Goal: Task Accomplishment & Management: Manage account settings

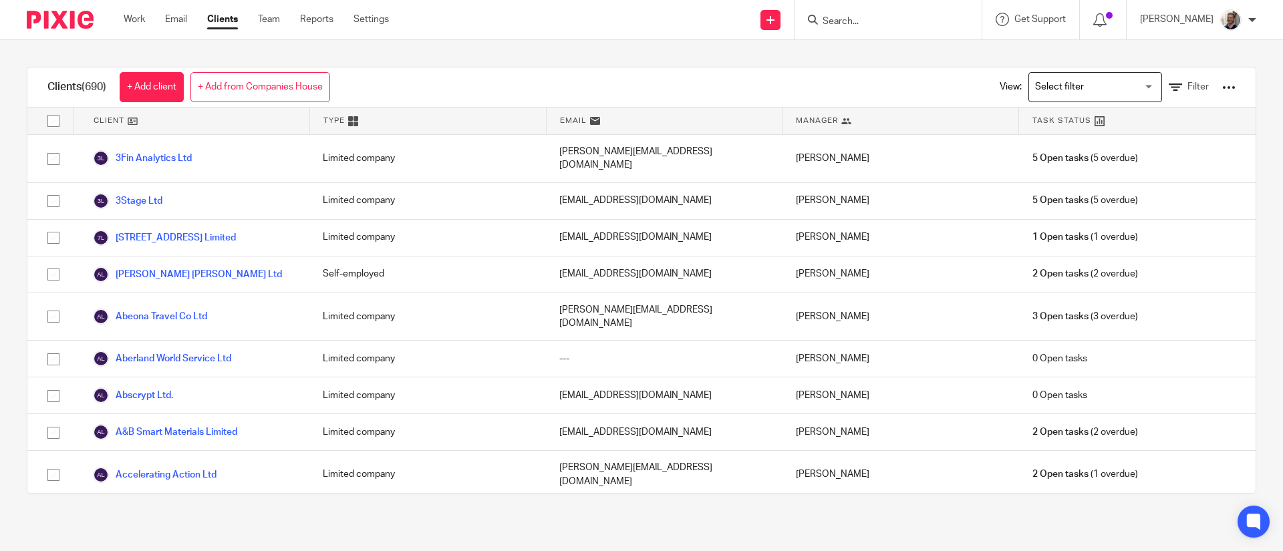
click at [855, 26] on input "Search" at bounding box center [881, 22] width 120 height 12
type input "xtribes"
click at [905, 57] on link at bounding box center [932, 57] width 226 height 31
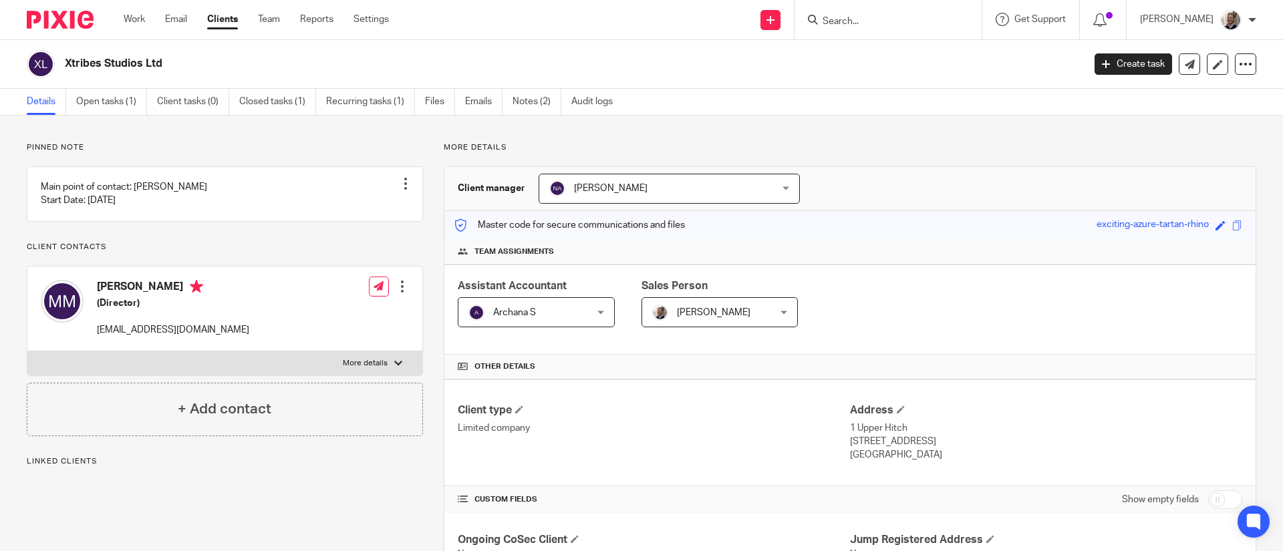
click at [622, 66] on h2 "Xtribes Studios Ltd" at bounding box center [469, 64] width 808 height 14
click at [856, 26] on input "Search" at bounding box center [881, 22] width 120 height 12
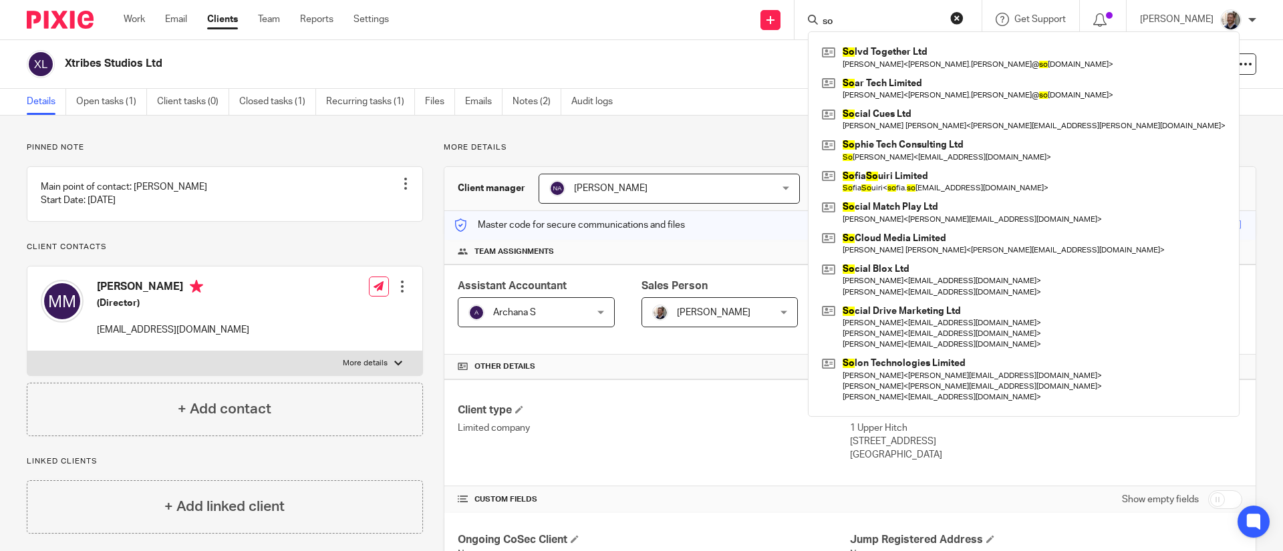
type input "s"
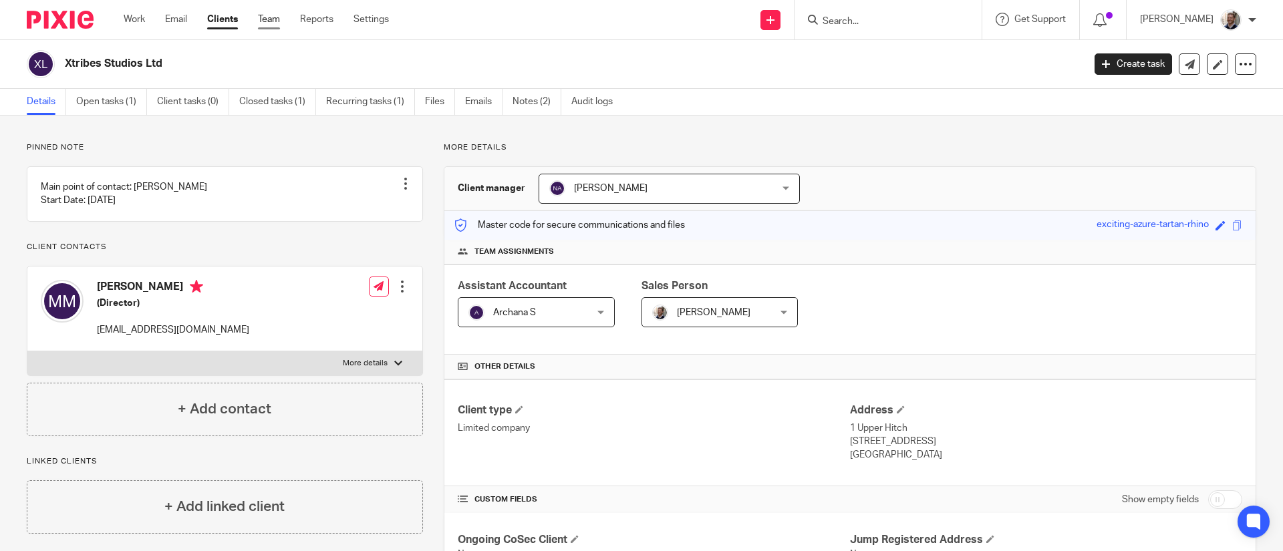
click at [272, 16] on link "Team" at bounding box center [269, 19] width 22 height 13
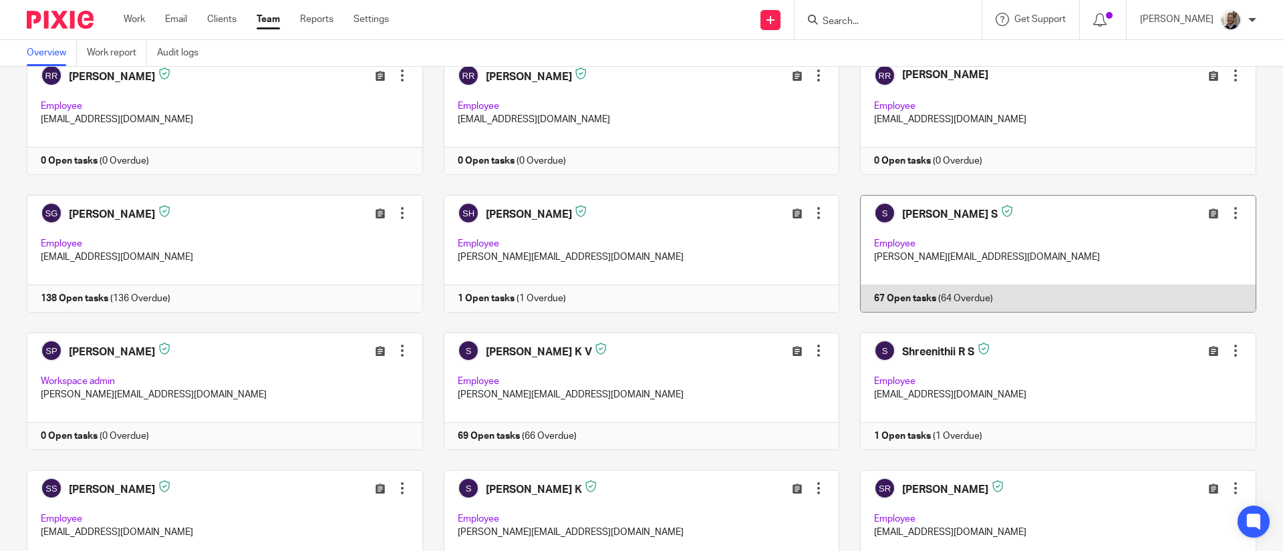
scroll to position [2995, 0]
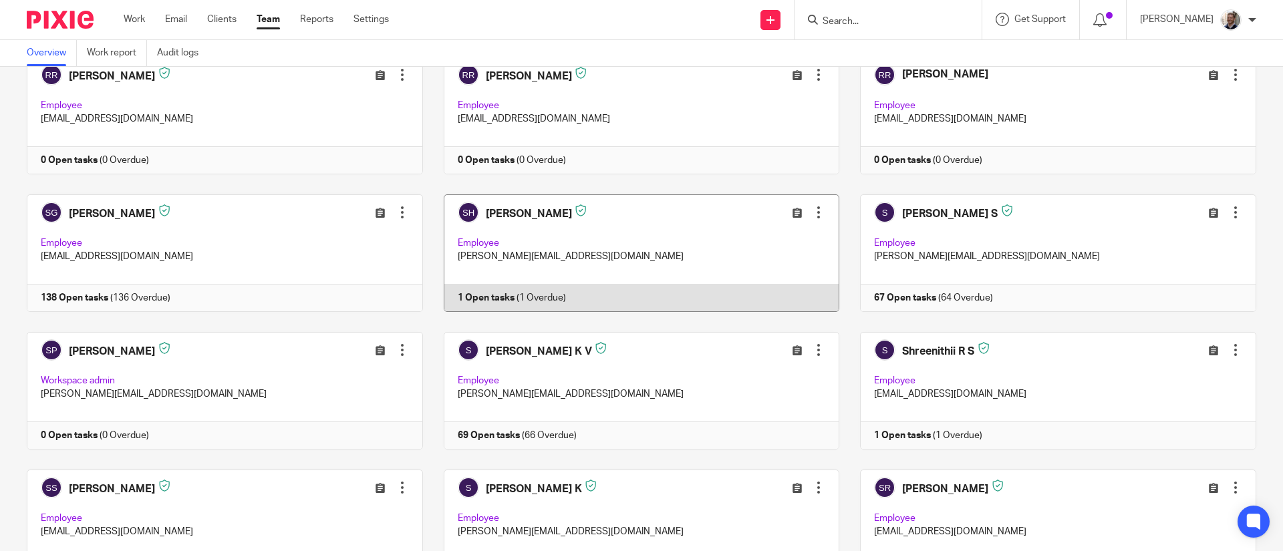
click at [812, 213] on div at bounding box center [818, 212] width 13 height 13
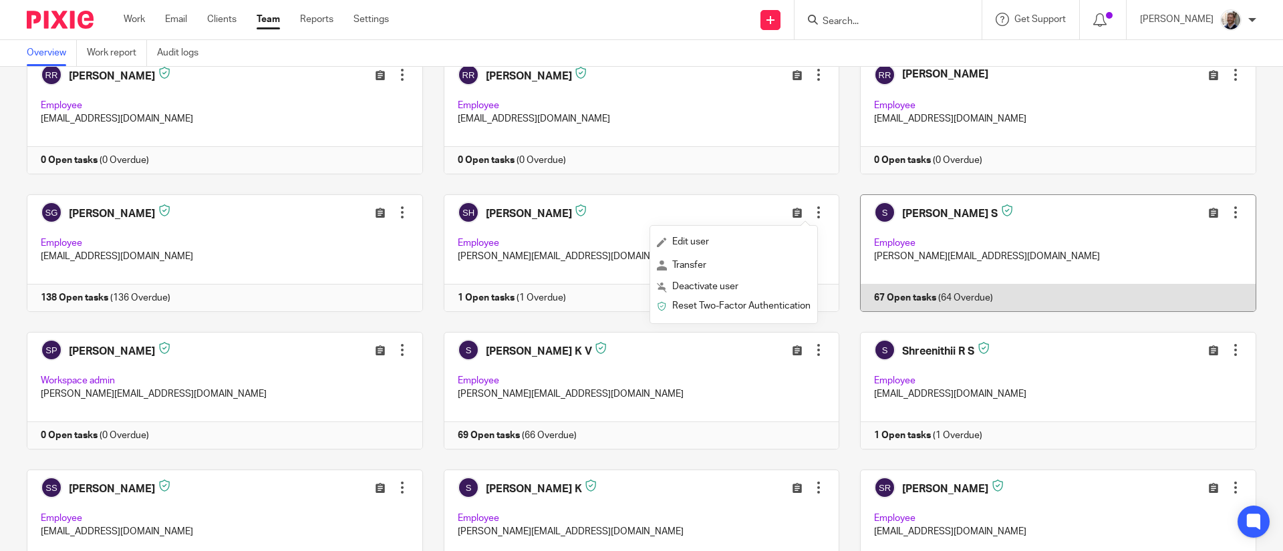
click at [839, 283] on link at bounding box center [1047, 253] width 417 height 118
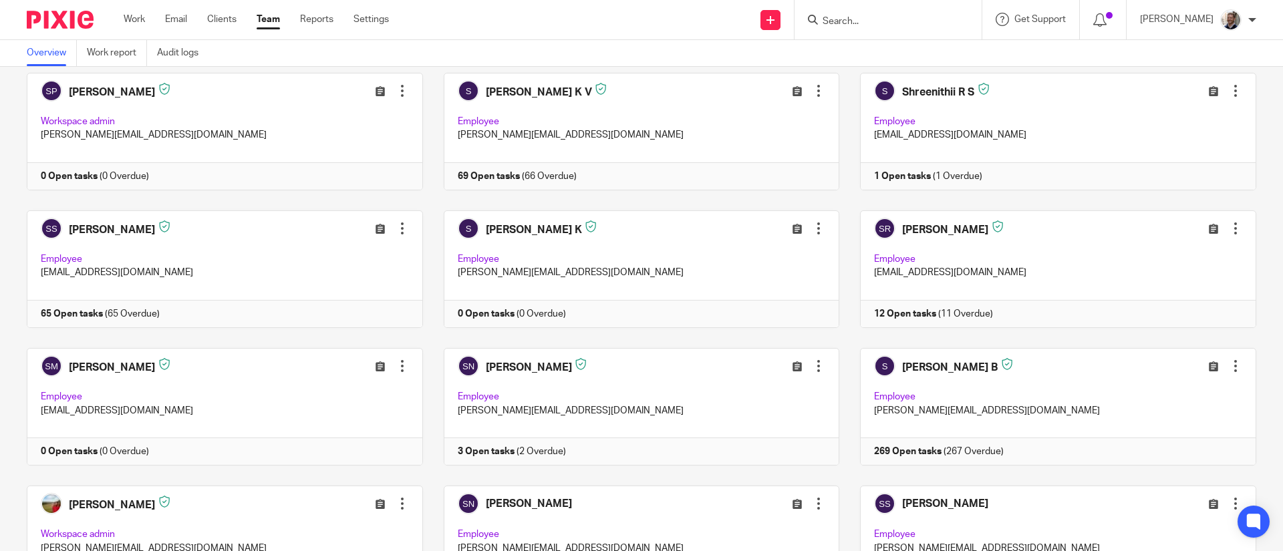
scroll to position [3333, 0]
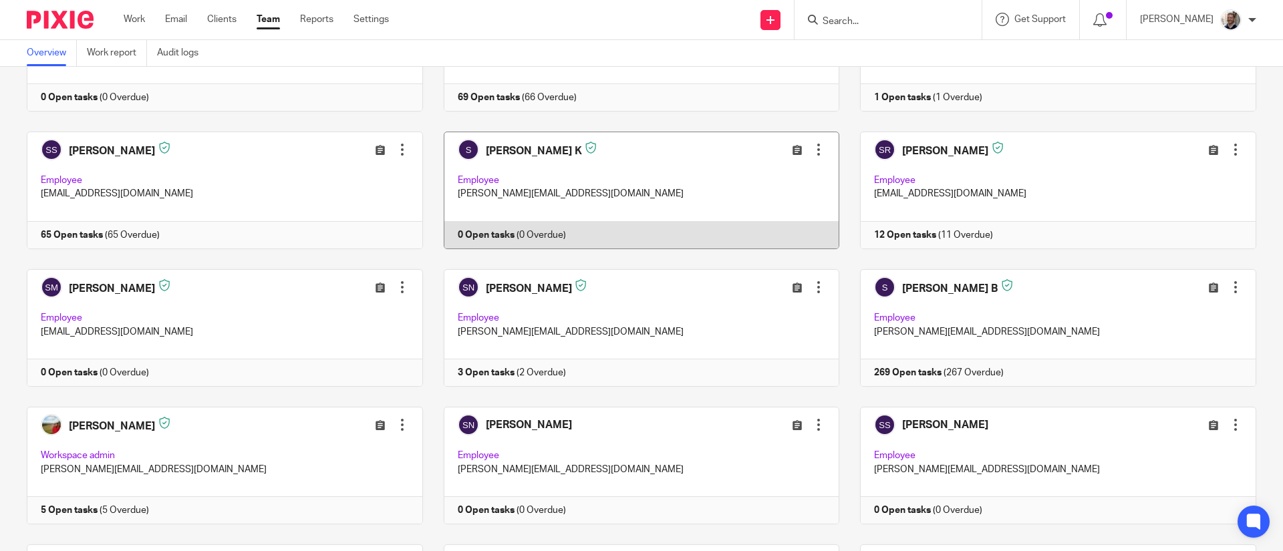
click at [812, 151] on div at bounding box center [818, 149] width 13 height 13
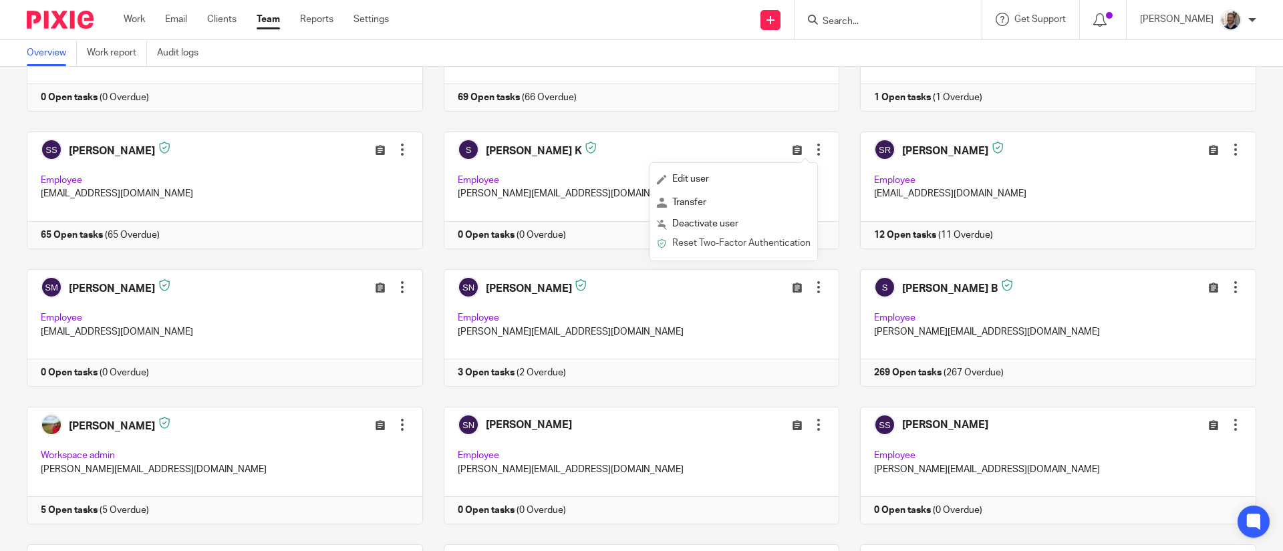
click at [723, 248] on span "Reset Two-Factor Authentication" at bounding box center [741, 243] width 138 height 9
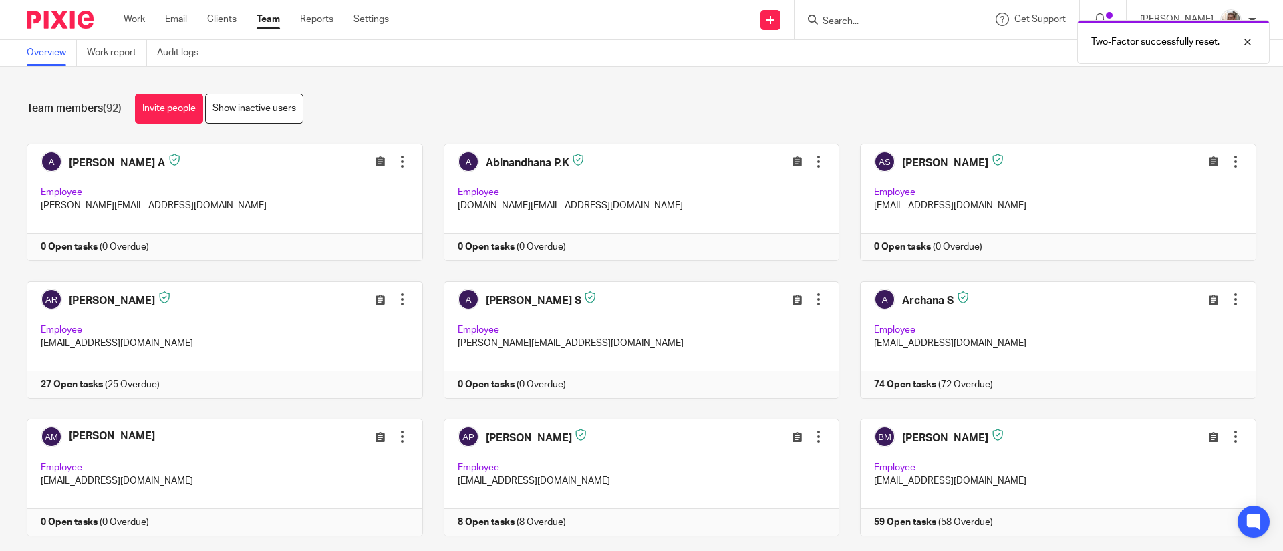
click at [436, 90] on div "Team members (92) Invite people Show inactive users Invite team members Add inv…" at bounding box center [641, 309] width 1283 height 485
click at [1246, 40] on div at bounding box center [1238, 42] width 36 height 16
